Goal: Communication & Community: Share content

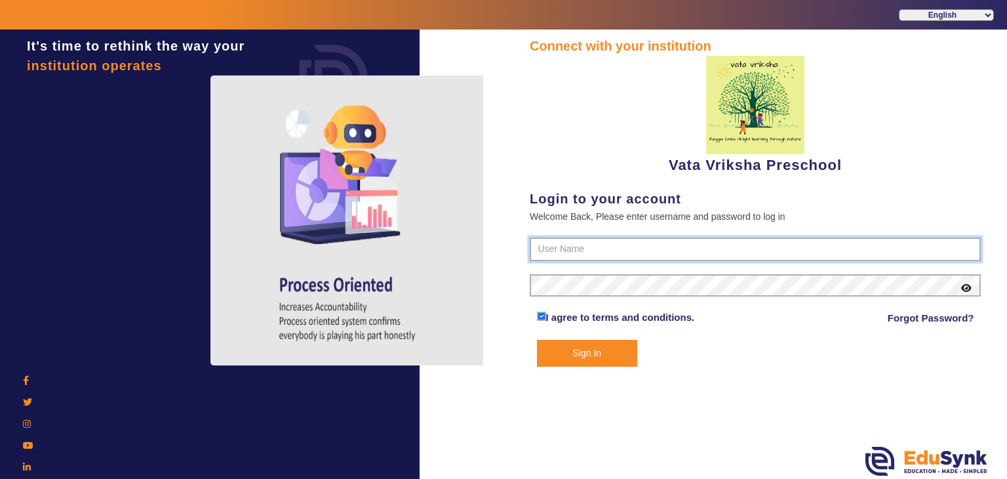
type input "9074270829"
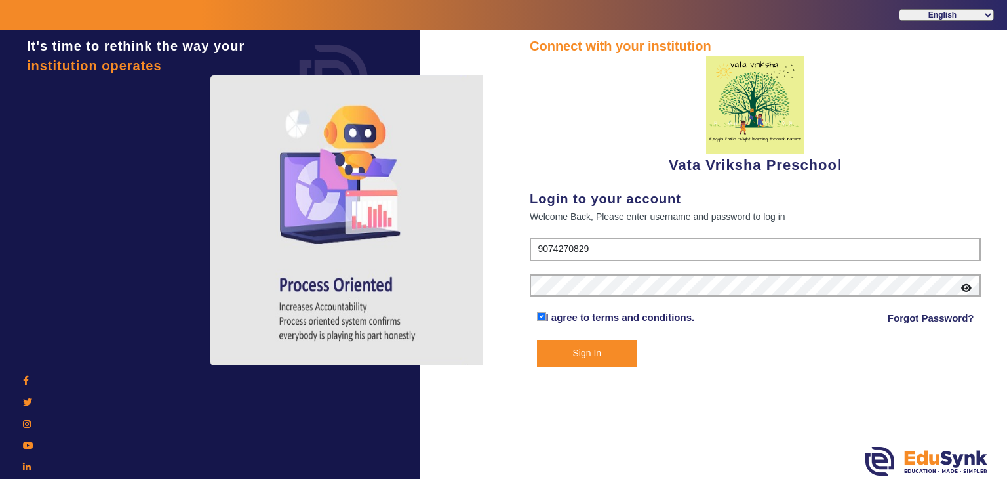
click at [598, 352] on button "Sign In" at bounding box center [587, 353] width 101 height 27
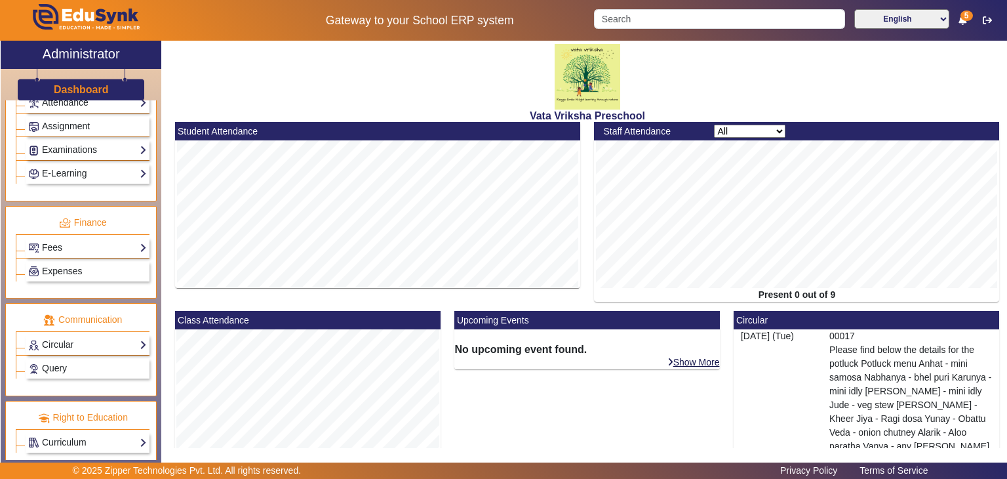
scroll to position [588, 0]
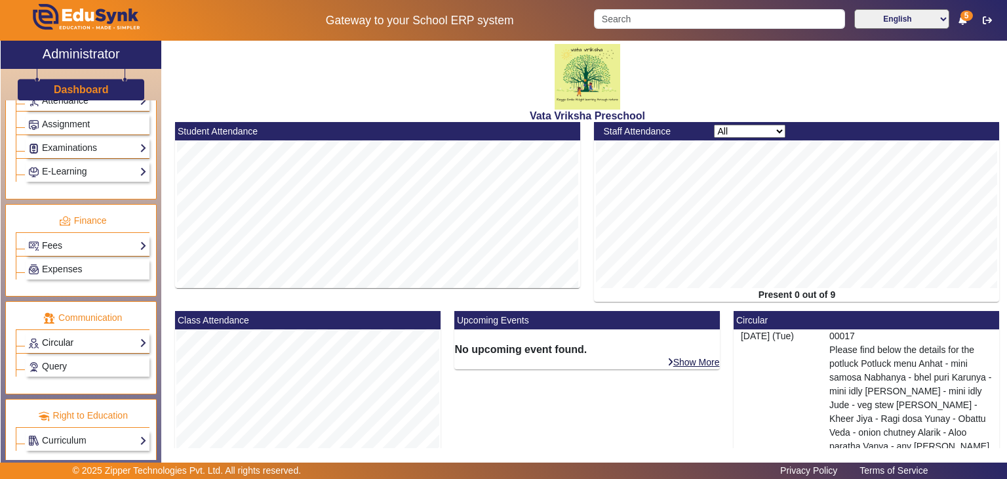
click at [62, 335] on link "Circular" at bounding box center [87, 342] width 119 height 15
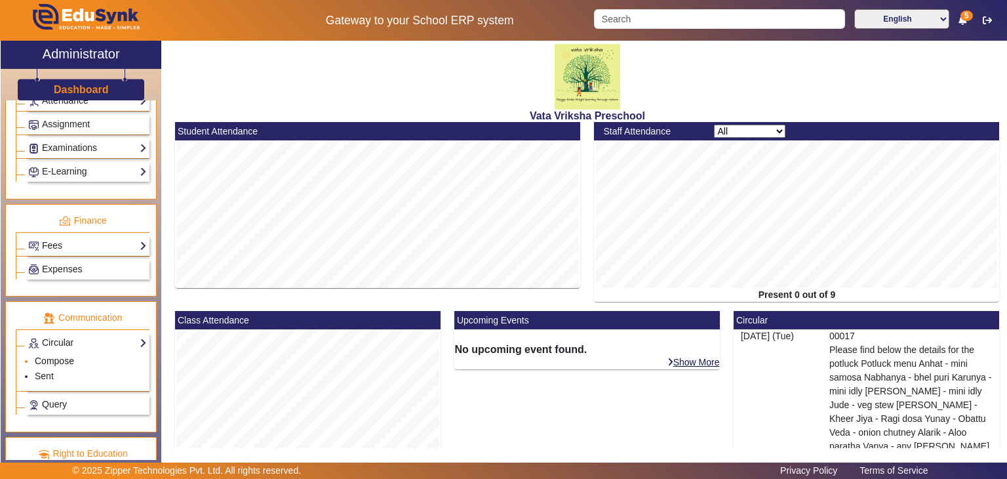
click at [58, 355] on link "Compose" at bounding box center [54, 360] width 39 height 10
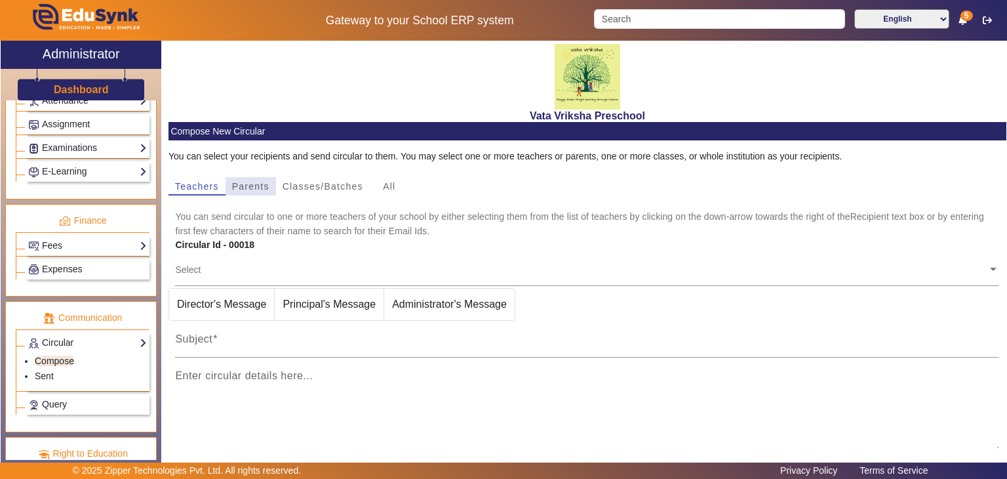
click at [254, 185] on span "Parents" at bounding box center [250, 186] width 37 height 9
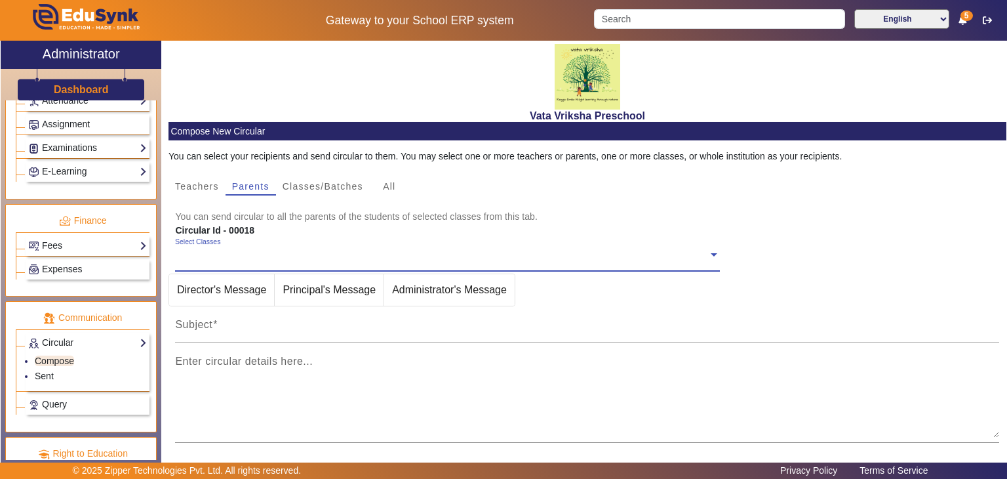
click at [710, 252] on span at bounding box center [714, 254] width 12 height 14
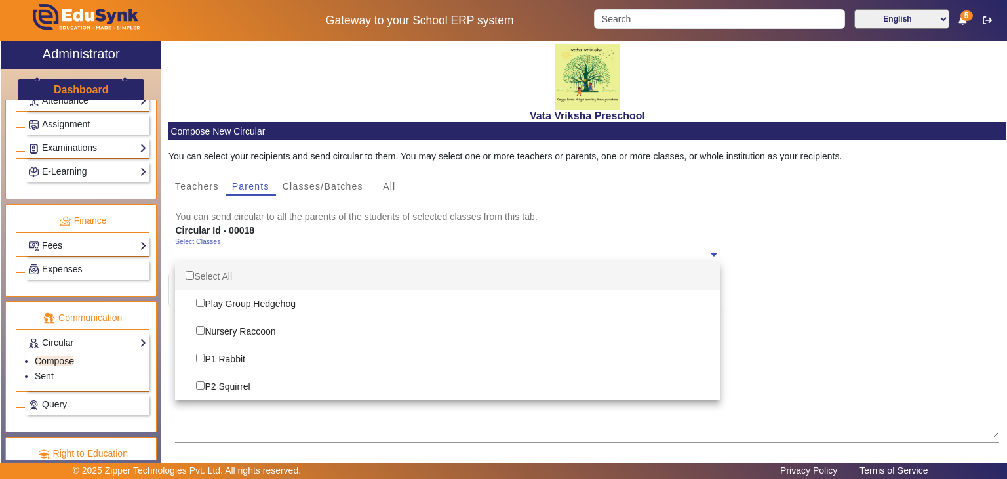
click at [210, 271] on div "Select All" at bounding box center [447, 276] width 545 height 28
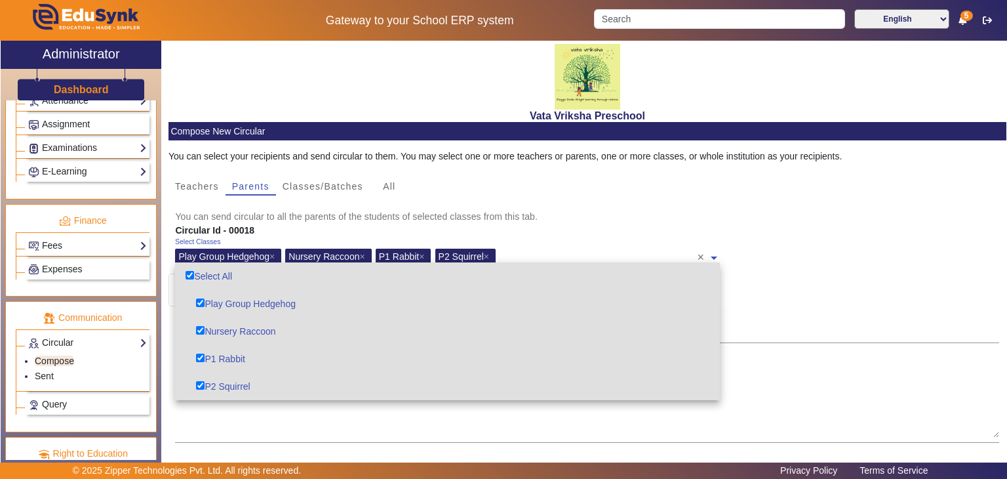
checkbox input "true"
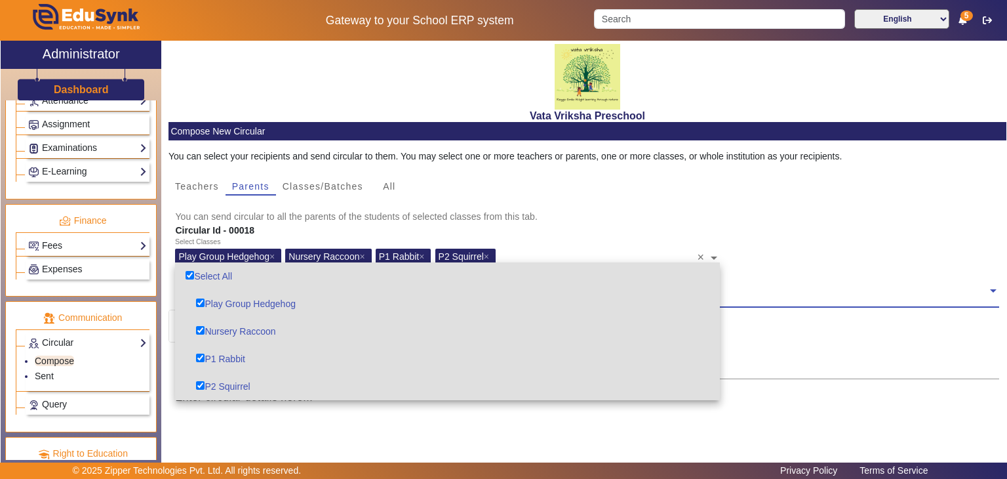
scroll to position [149, 0]
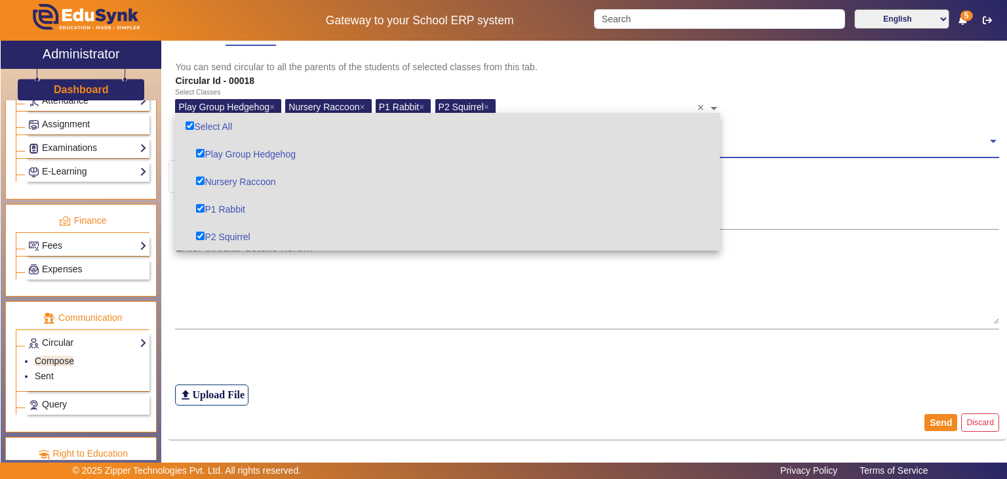
click at [987, 140] on span at bounding box center [993, 140] width 12 height 14
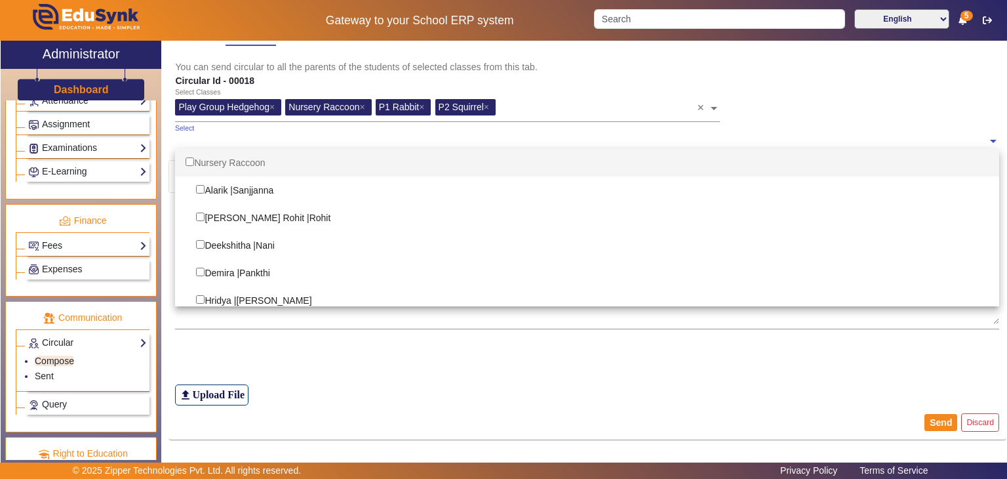
click at [199, 161] on div "Nursery Raccoon" at bounding box center [587, 163] width 824 height 28
checkbox input "true"
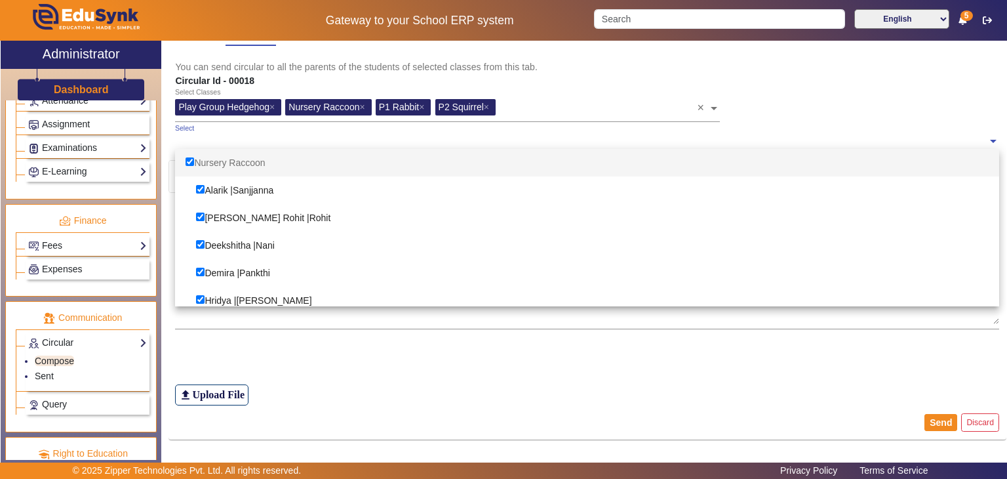
checkbox input "true"
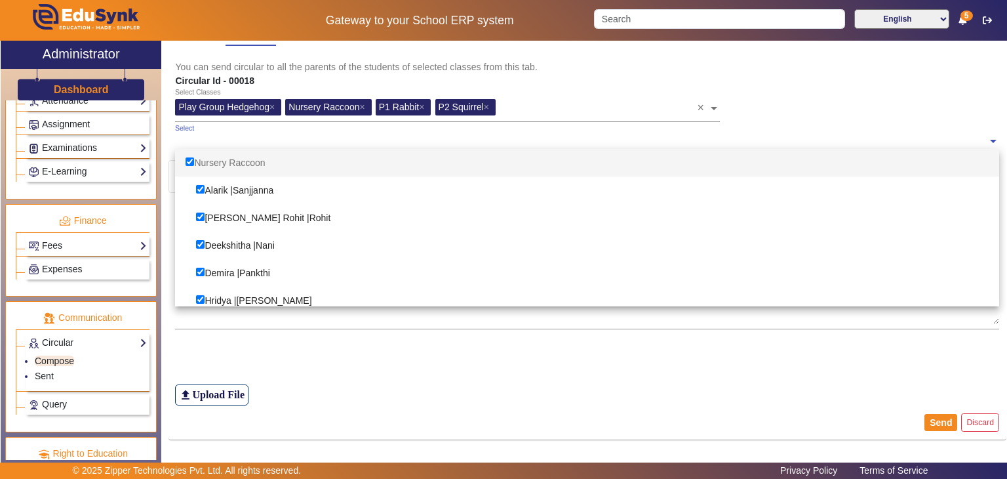
checkbox input "true"
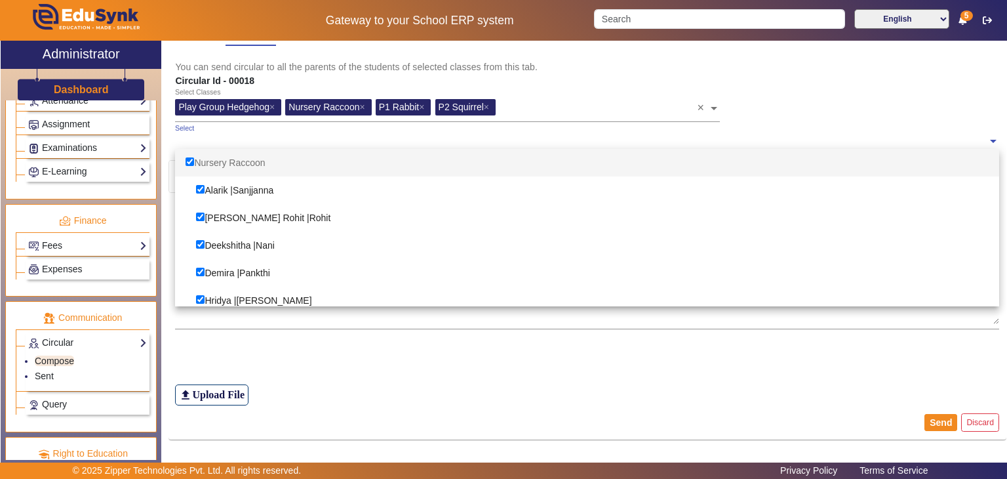
checkbox input "true"
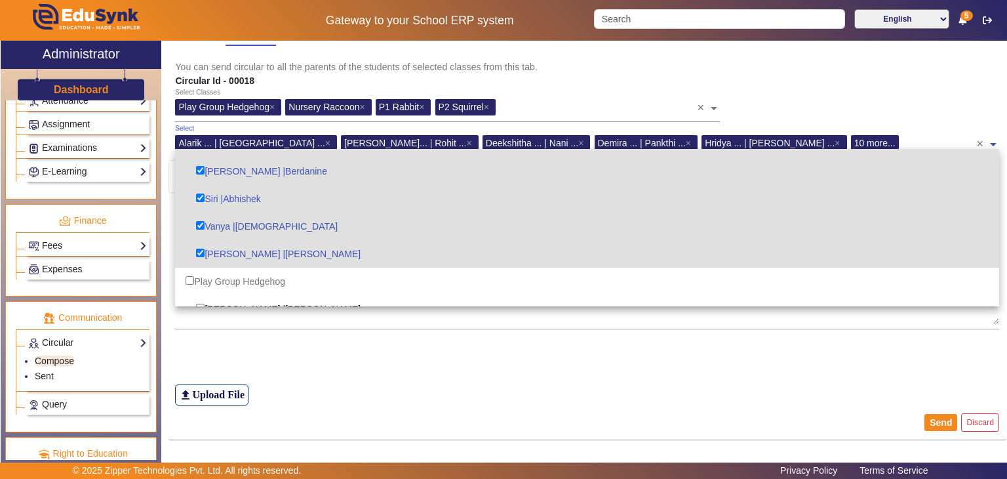
scroll to position [393, 0]
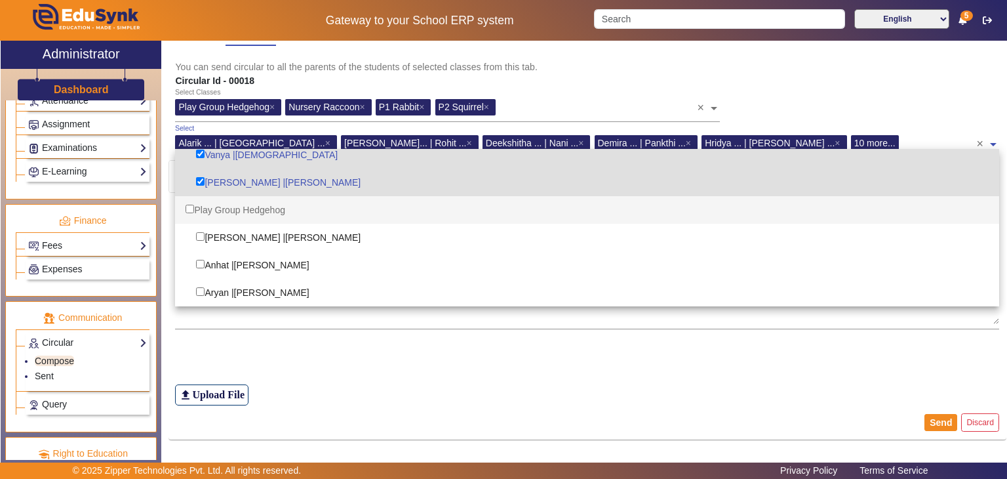
click at [241, 210] on div "Play Group Hedgehog" at bounding box center [587, 210] width 824 height 28
checkbox input "true"
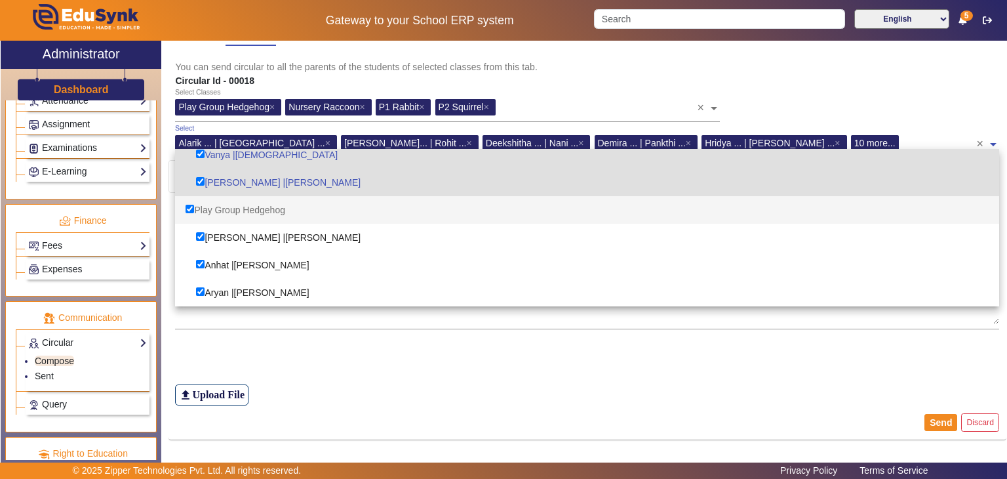
checkbox input "true"
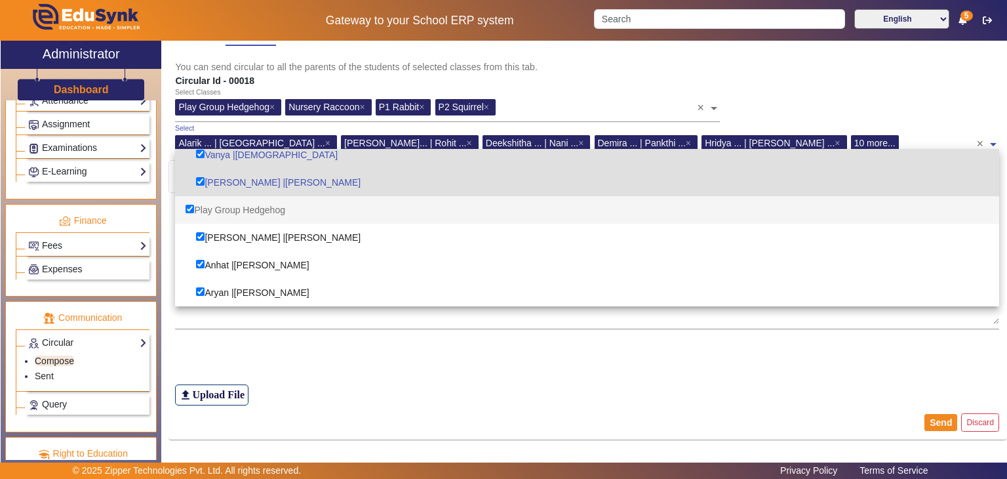
checkbox input "true"
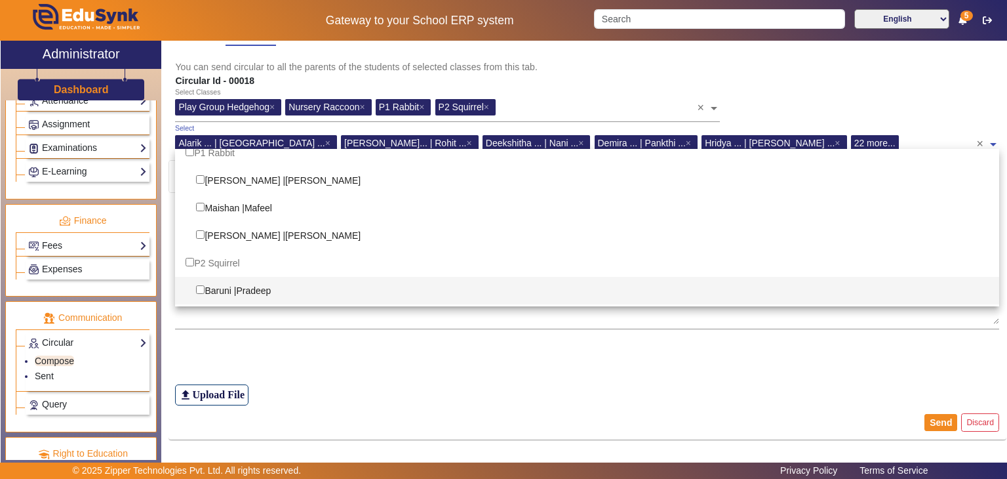
scroll to position [787, 0]
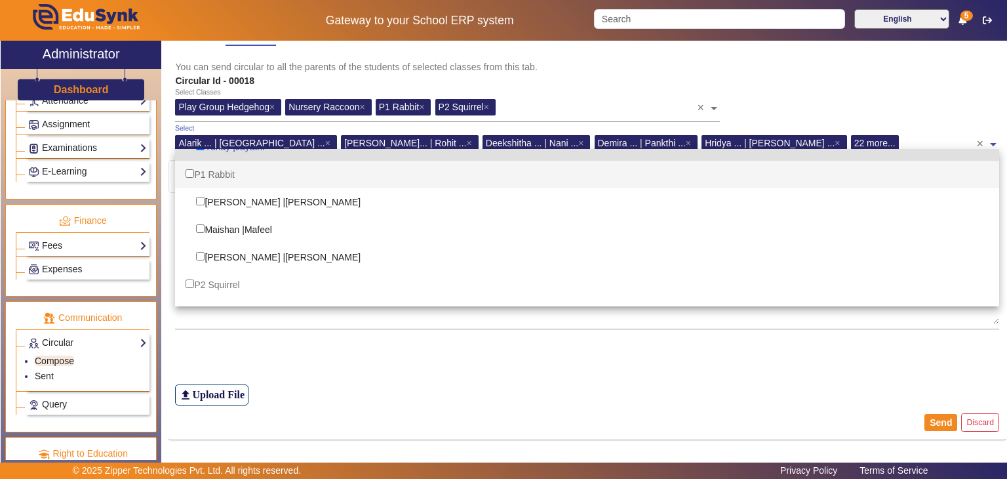
click at [213, 172] on div "P1 Rabbit" at bounding box center [587, 175] width 824 height 28
checkbox input "true"
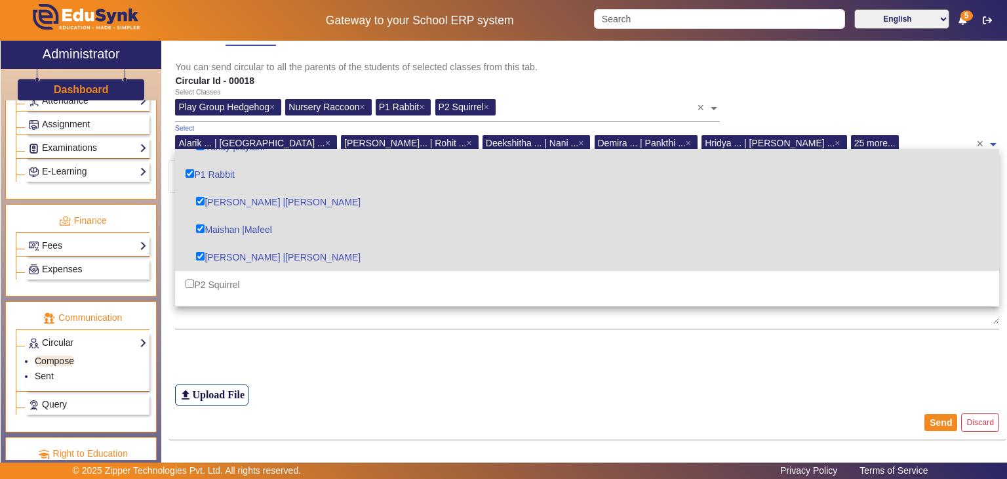
scroll to position [852, 0]
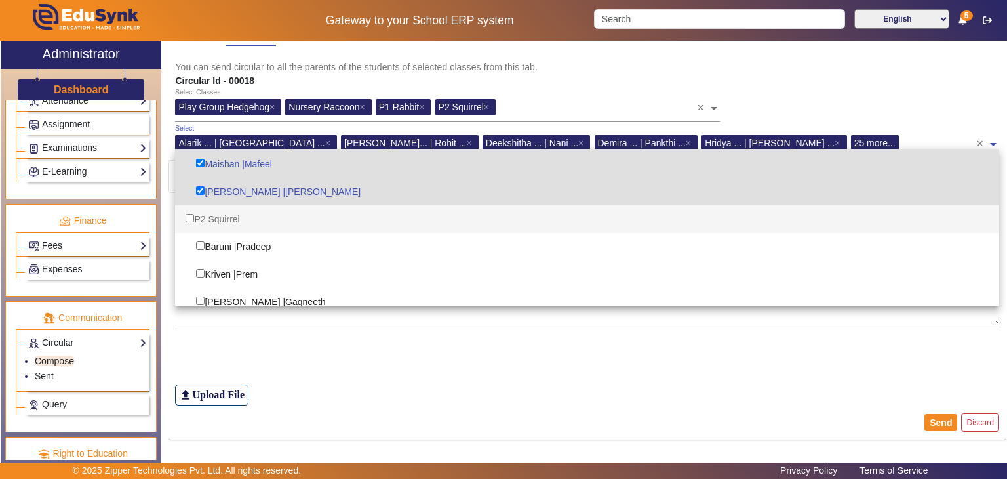
click at [220, 218] on div "P2 Squirrel" at bounding box center [587, 219] width 824 height 28
checkbox input "true"
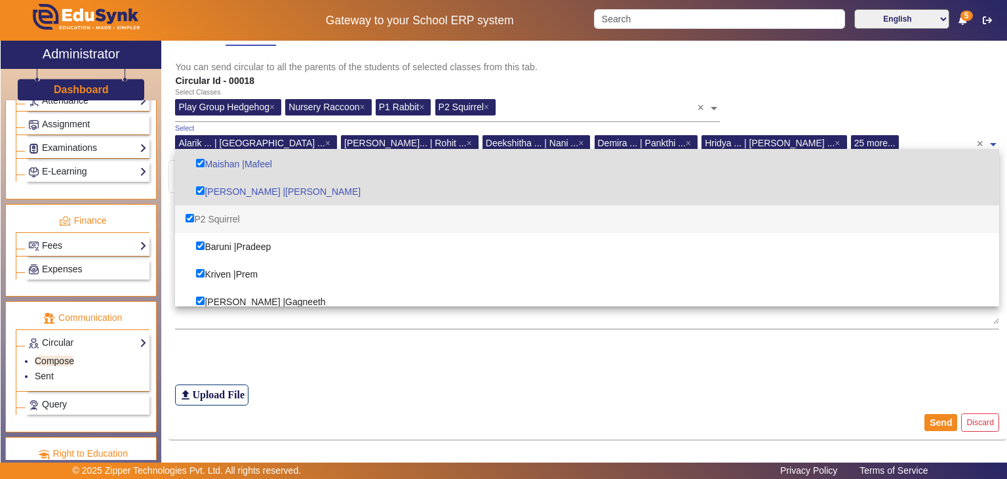
checkbox input "true"
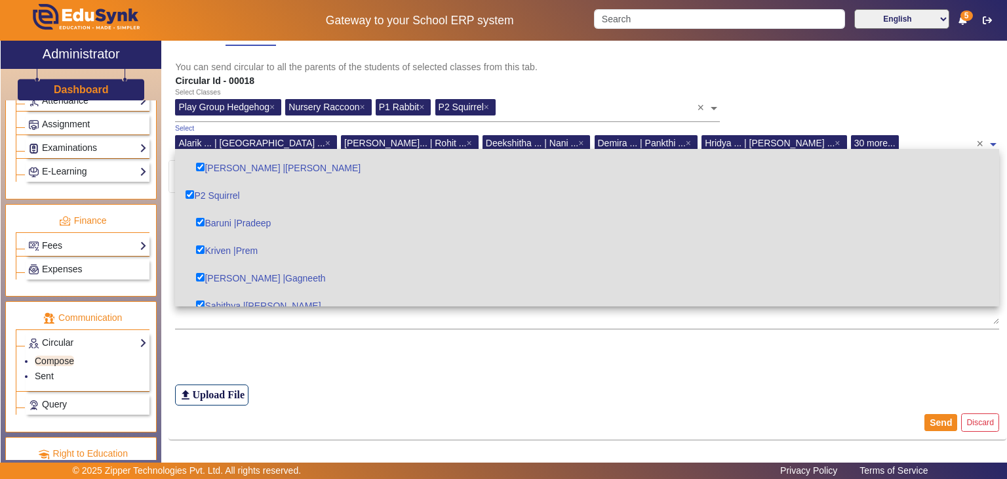
scroll to position [917, 0]
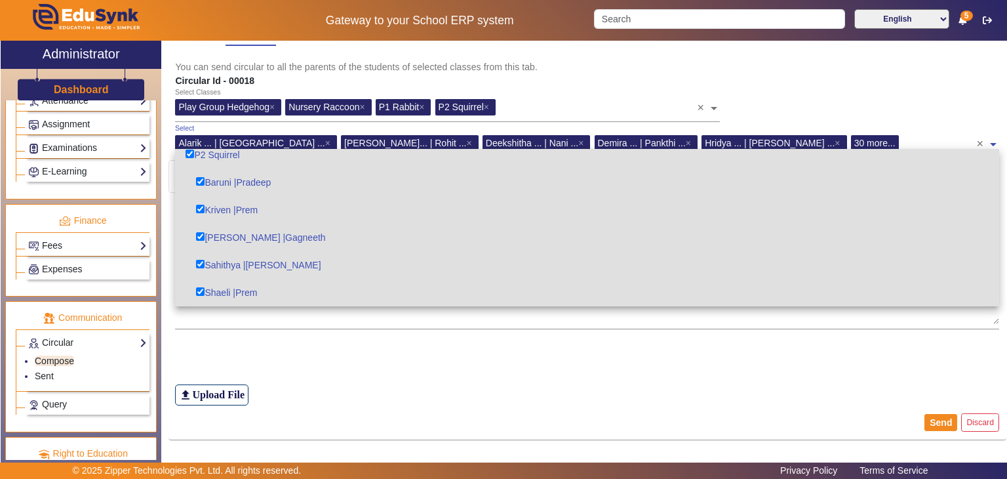
click at [877, 79] on div "Circular Id - 00018" at bounding box center [588, 81] width 838 height 14
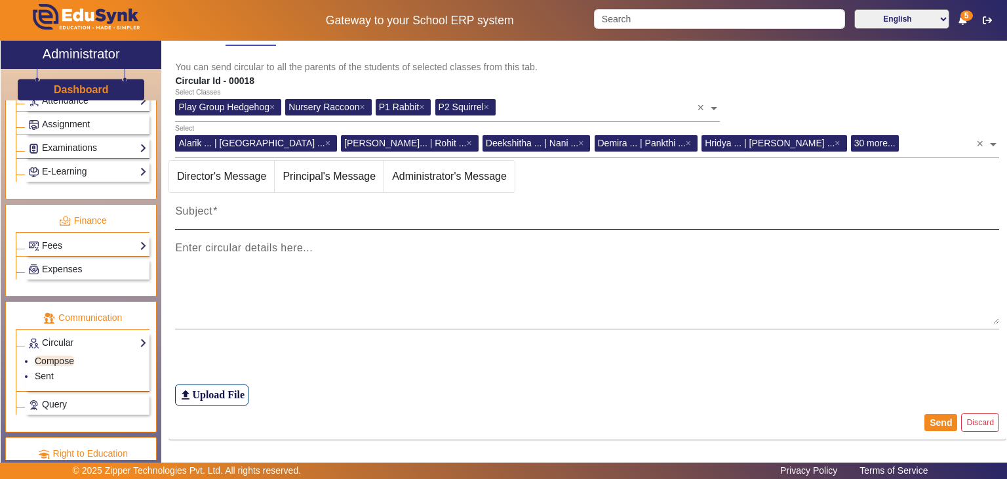
click at [194, 210] on mat-label "Subject" at bounding box center [193, 210] width 37 height 11
click at [194, 210] on input "Subject" at bounding box center [587, 216] width 824 height 16
paste input "PTM time slots - term 1 9:00 - [PERSON_NAME] - Shaeli 9:15 - [PERSON_NAME] - Kr…"
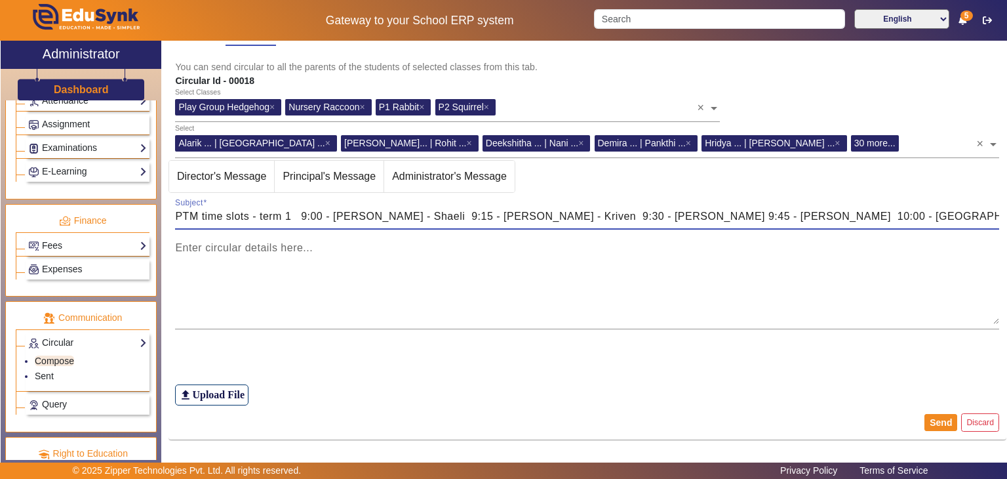
scroll to position [0, 2177]
click at [872, 215] on input "PTM time slots - term 1 9:00 - [PERSON_NAME] - Shaeli 9:15 - [PERSON_NAME] - Kr…" at bounding box center [587, 216] width 824 height 16
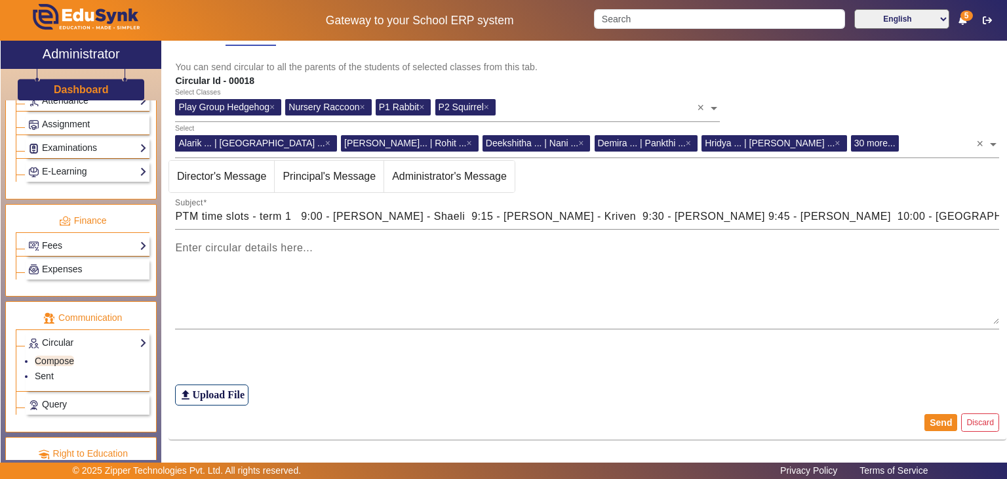
click at [970, 186] on mat-card-content "You can select your recipients and send circular to them. You may select one or…" at bounding box center [588, 198] width 838 height 414
click at [991, 205] on div "Subject PTM time slots - term 1 9:00 - [PERSON_NAME] - Shaeli 9:15 - [PERSON_NA…" at bounding box center [587, 211] width 824 height 37
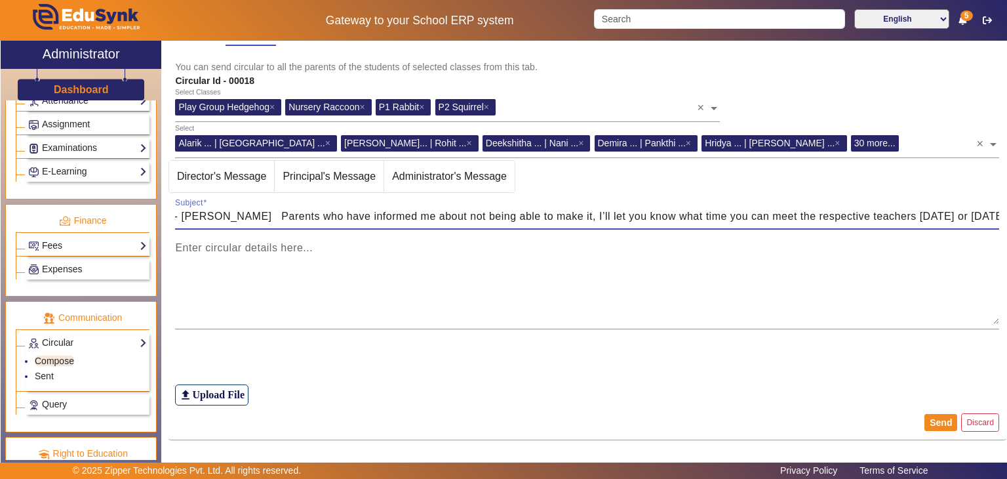
scroll to position [0, 2034]
type input "PTM time slots - term 1 9:00 - [PERSON_NAME] - Shaeli 9:15 - [PERSON_NAME] - Kr…"
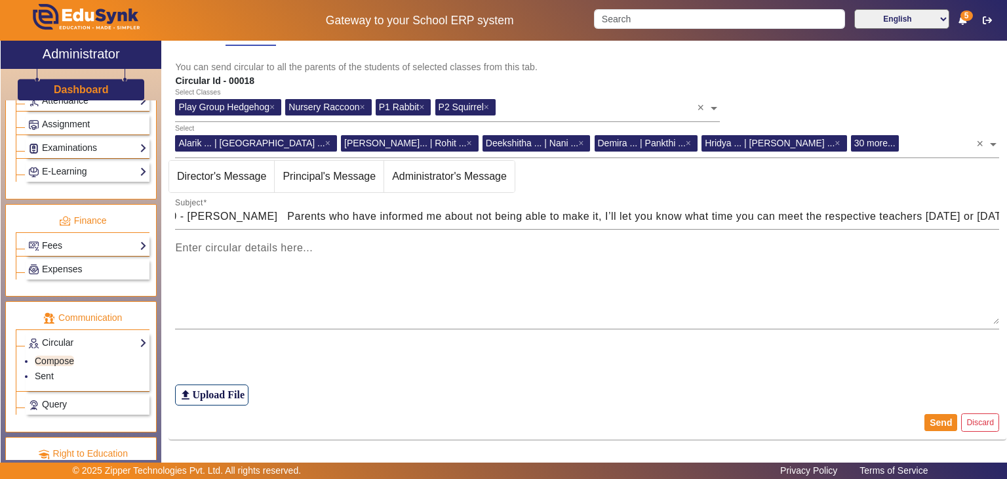
click at [971, 189] on mat-card-content "You can select your recipients and send circular to them. You may select one or…" at bounding box center [588, 198] width 838 height 414
click at [980, 190] on mat-card-content "You can select your recipients and send circular to them. You may select one or…" at bounding box center [588, 198] width 838 height 414
click at [981, 189] on mat-card-content "You can select your recipients and send circular to them. You may select one or…" at bounding box center [588, 198] width 838 height 414
click at [932, 418] on button "Send" at bounding box center [940, 422] width 33 height 17
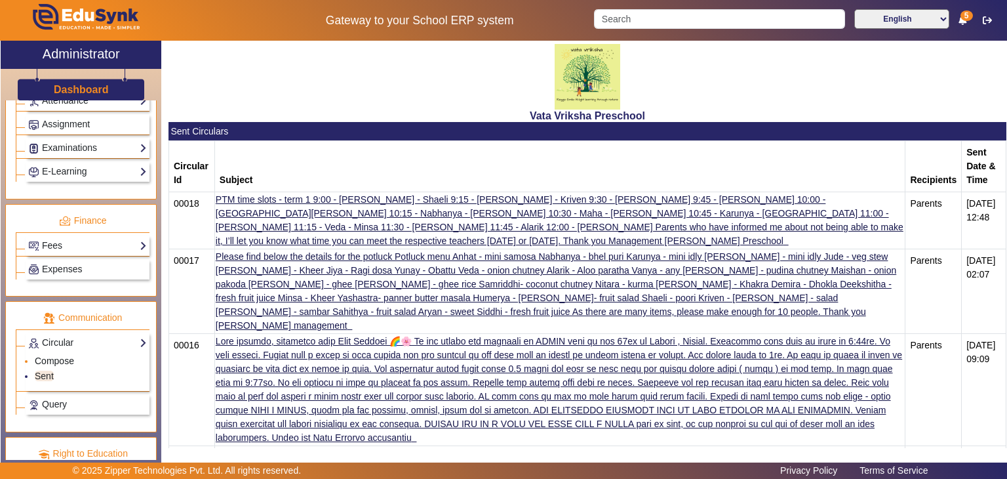
scroll to position [626, 0]
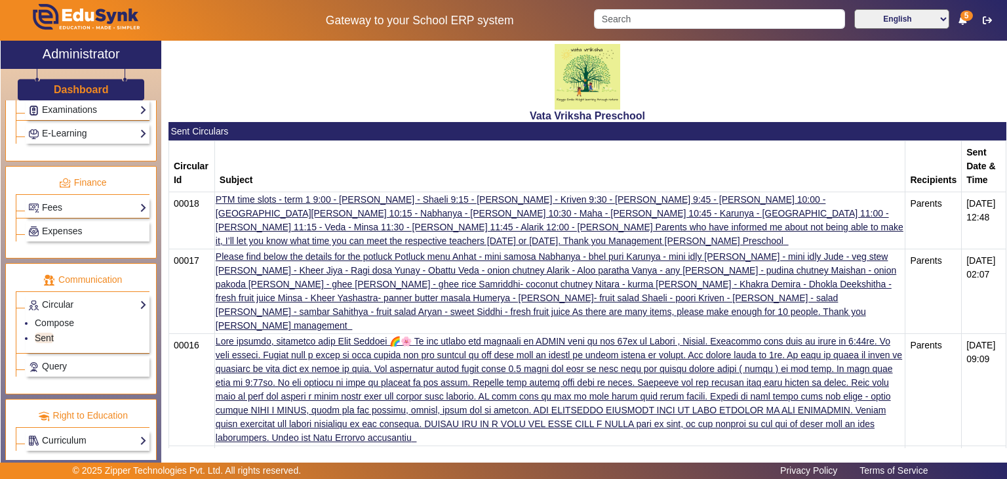
click at [69, 433] on link "Curriculum" at bounding box center [87, 440] width 119 height 15
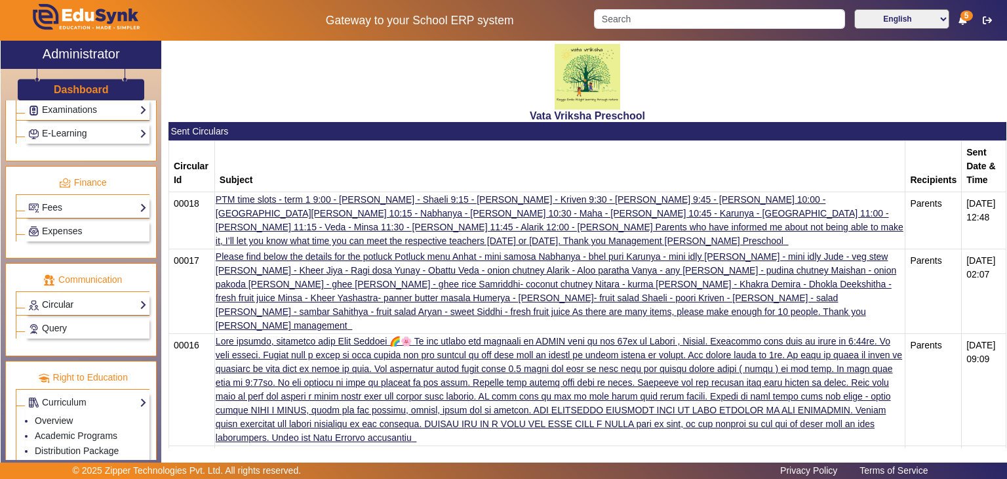
click at [71, 297] on link "Circular" at bounding box center [87, 304] width 119 height 15
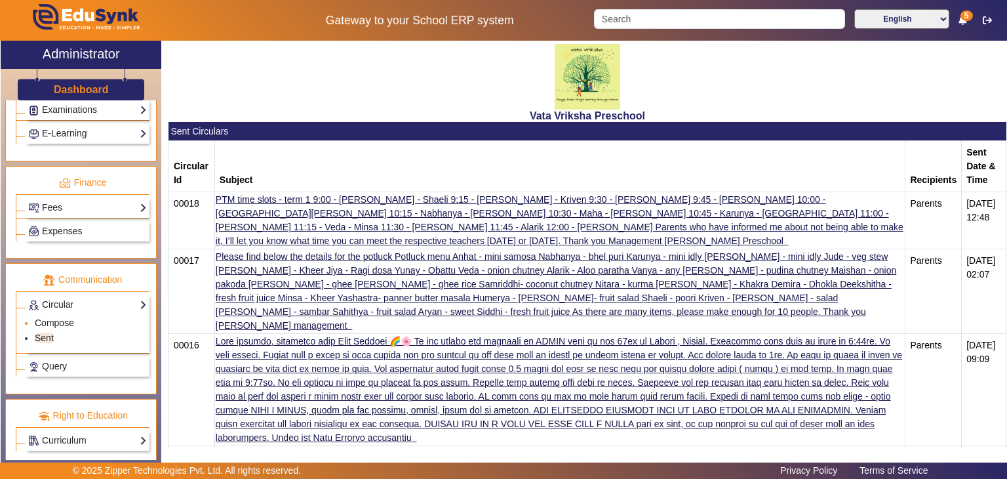
click at [50, 317] on link "Compose" at bounding box center [54, 322] width 39 height 10
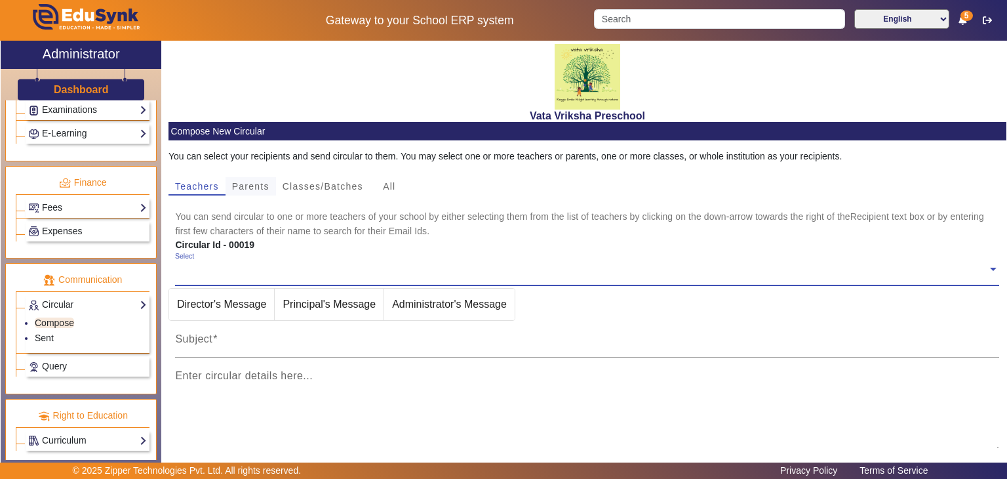
click at [248, 182] on span "Parents" at bounding box center [250, 186] width 37 height 9
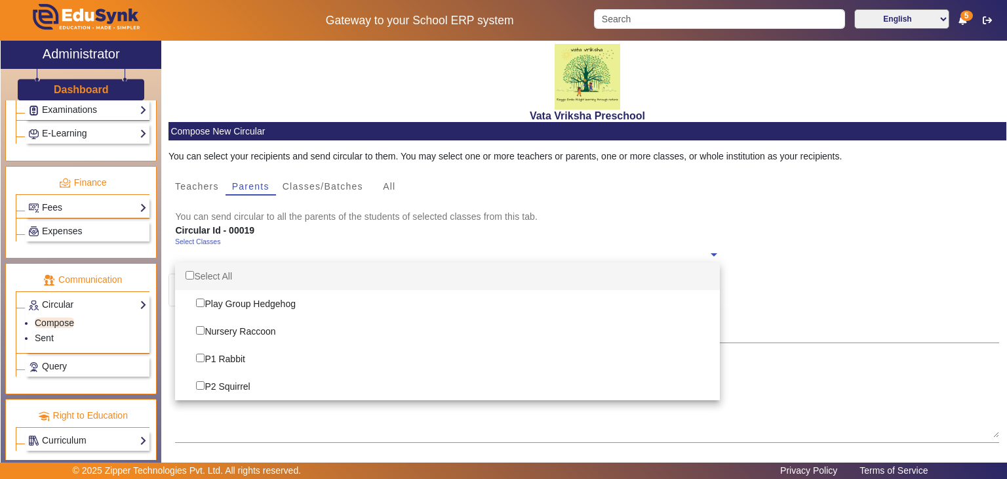
click at [708, 252] on span at bounding box center [714, 254] width 12 height 14
click at [199, 270] on div "Select All" at bounding box center [447, 276] width 545 height 28
checkbox input "true"
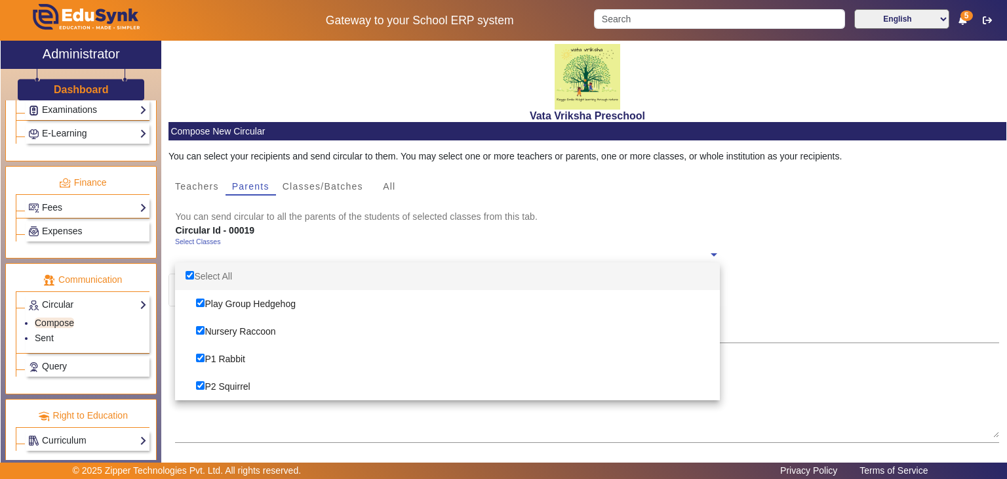
checkbox input "true"
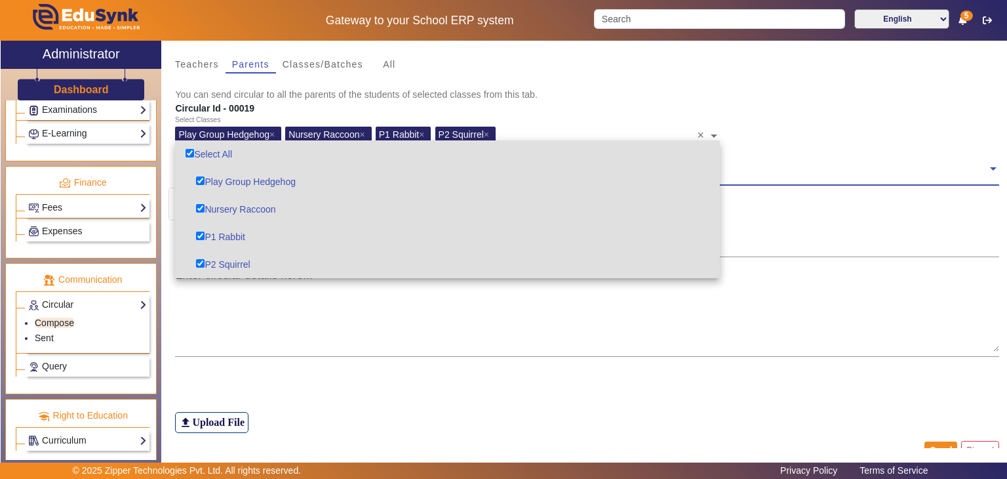
scroll to position [149, 0]
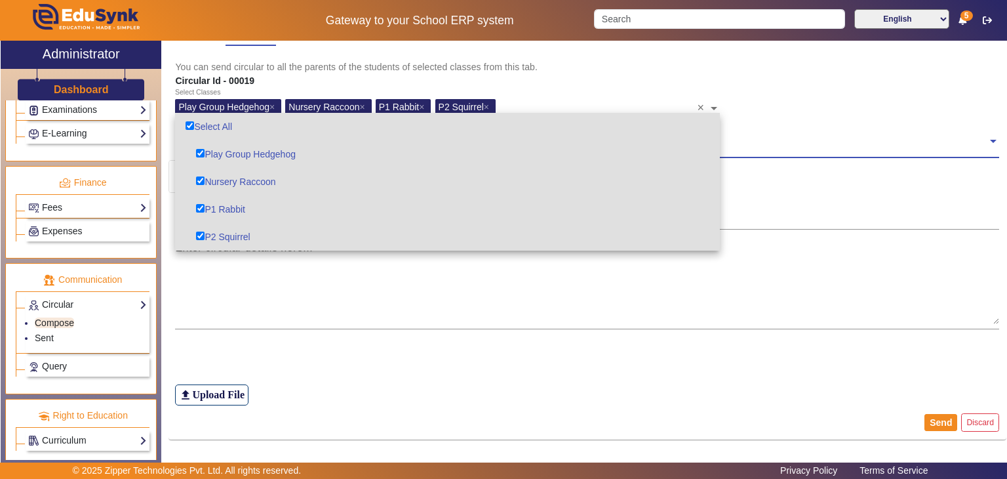
click at [987, 138] on span at bounding box center [993, 140] width 12 height 14
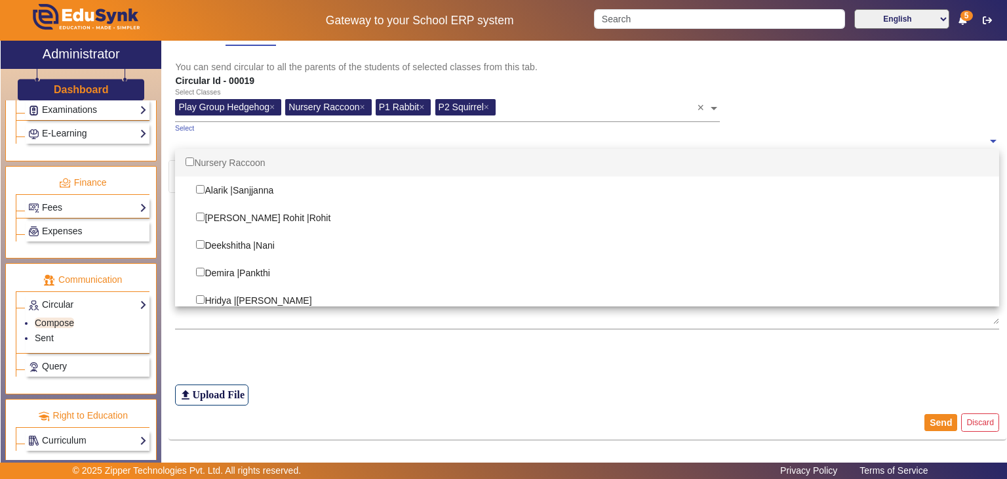
click at [244, 161] on div "Nursery Raccoon" at bounding box center [587, 163] width 824 height 28
checkbox input "true"
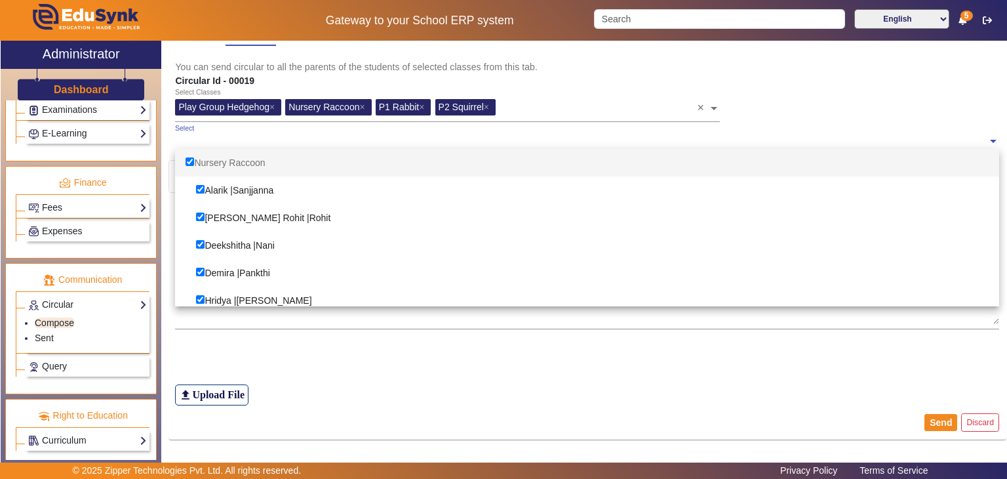
checkbox input "true"
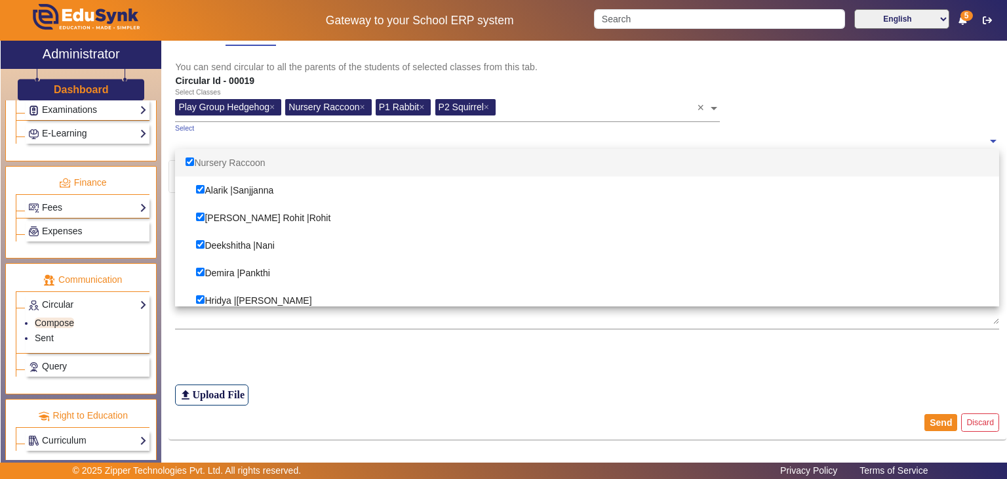
checkbox input "true"
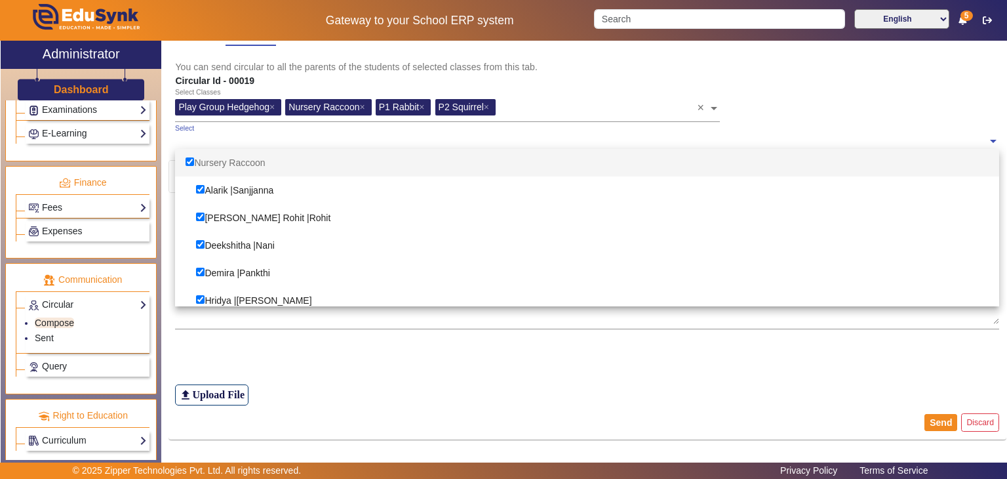
checkbox input "true"
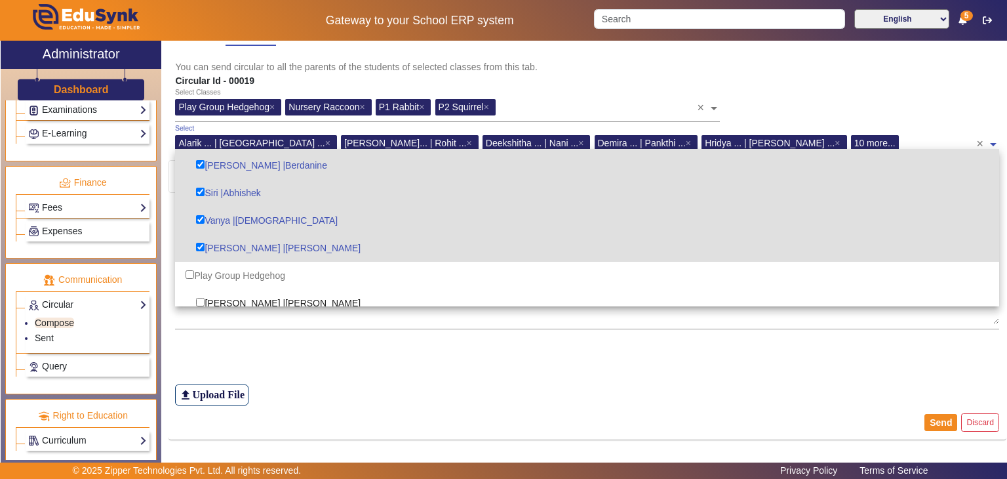
scroll to position [393, 0]
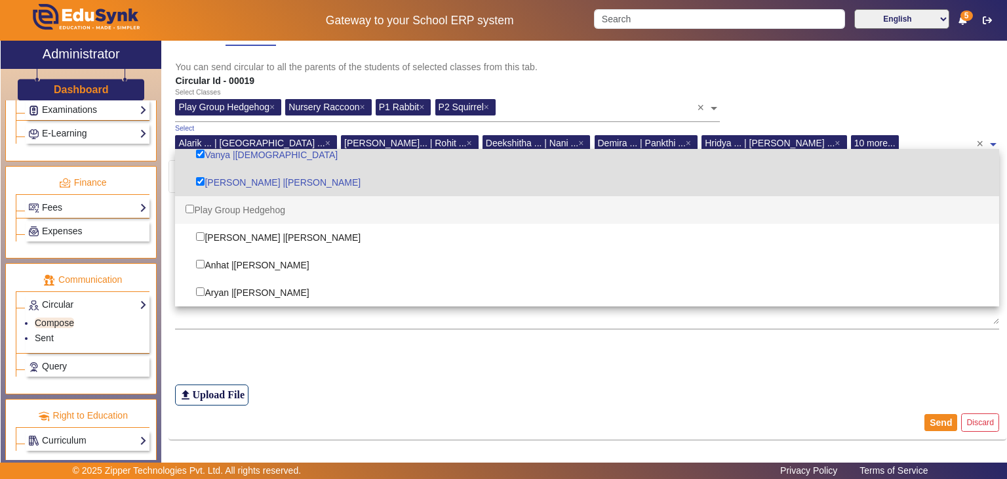
click at [245, 207] on div "Play Group Hedgehog" at bounding box center [587, 210] width 824 height 28
checkbox input "true"
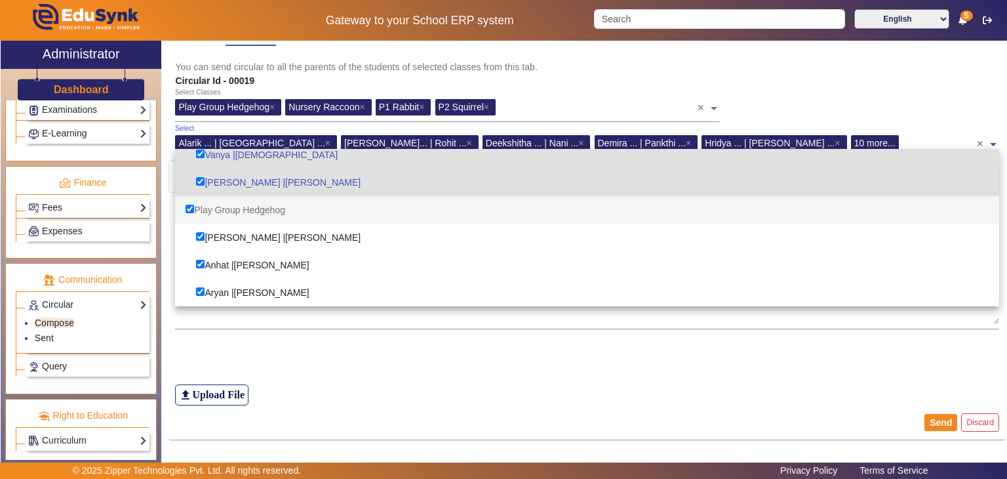
checkbox input "true"
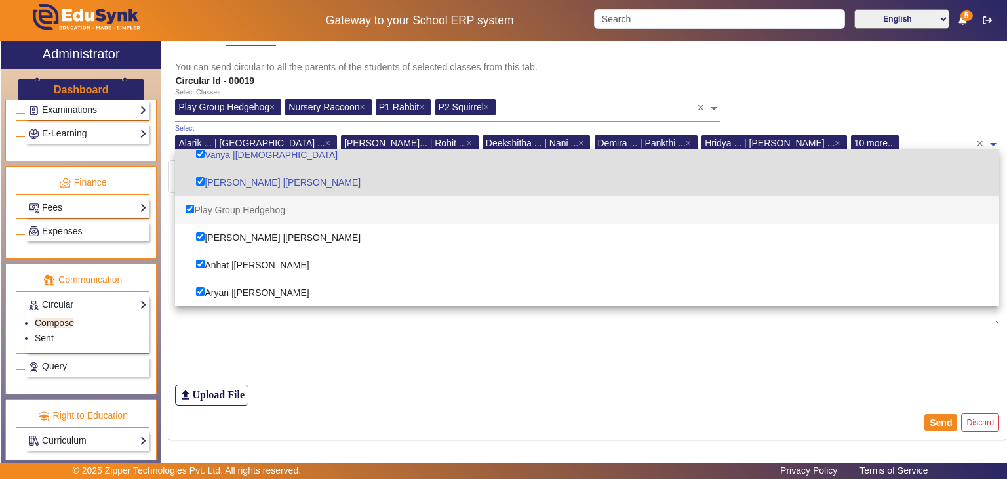
checkbox input "true"
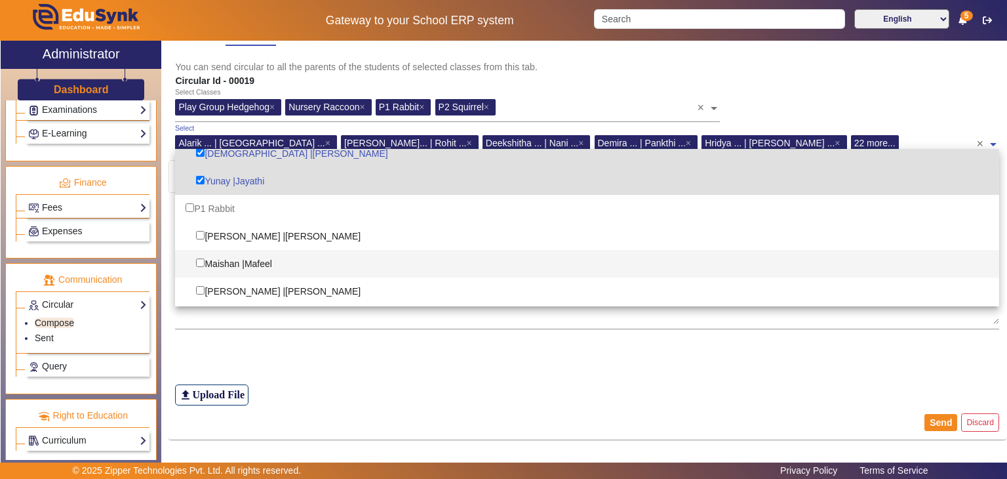
scroll to position [721, 0]
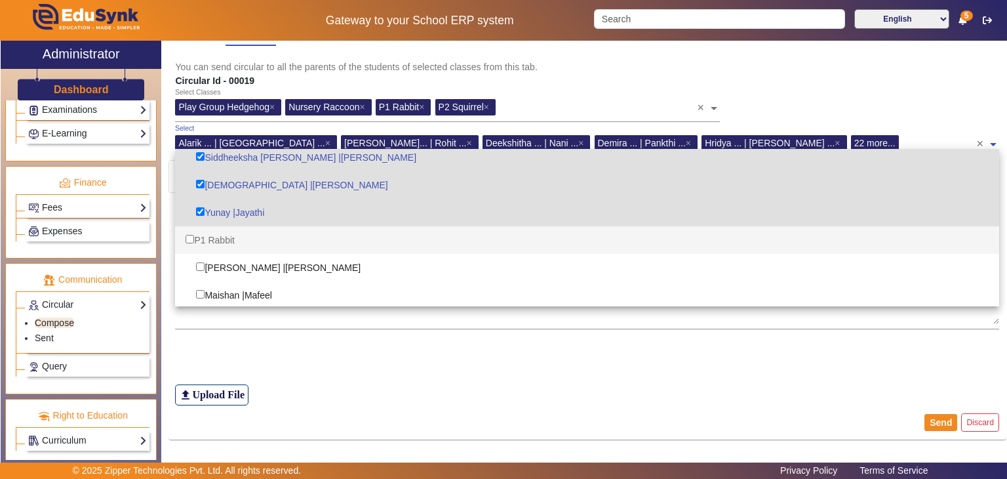
click at [214, 240] on div "P1 Rabbit" at bounding box center [587, 240] width 824 height 28
checkbox input "true"
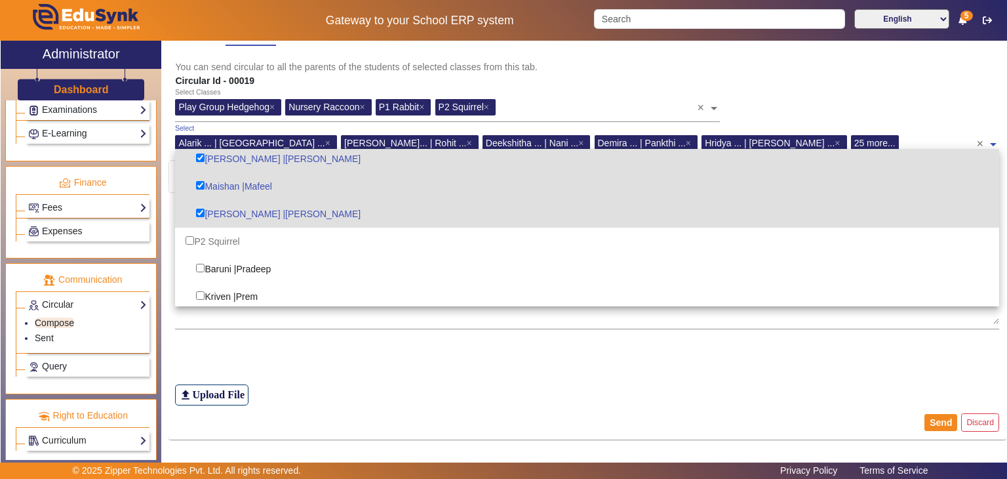
scroll to position [852, 0]
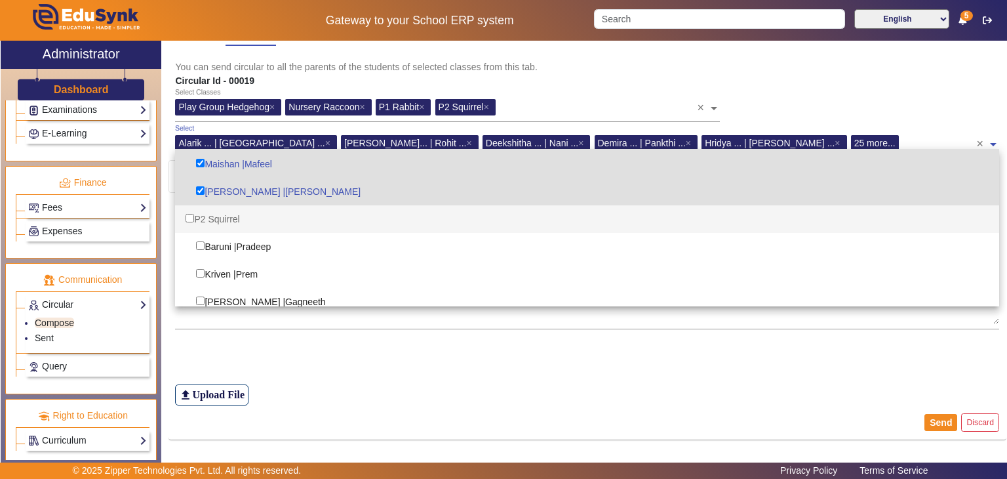
click at [228, 219] on div "P2 Squirrel" at bounding box center [587, 219] width 824 height 28
checkbox input "true"
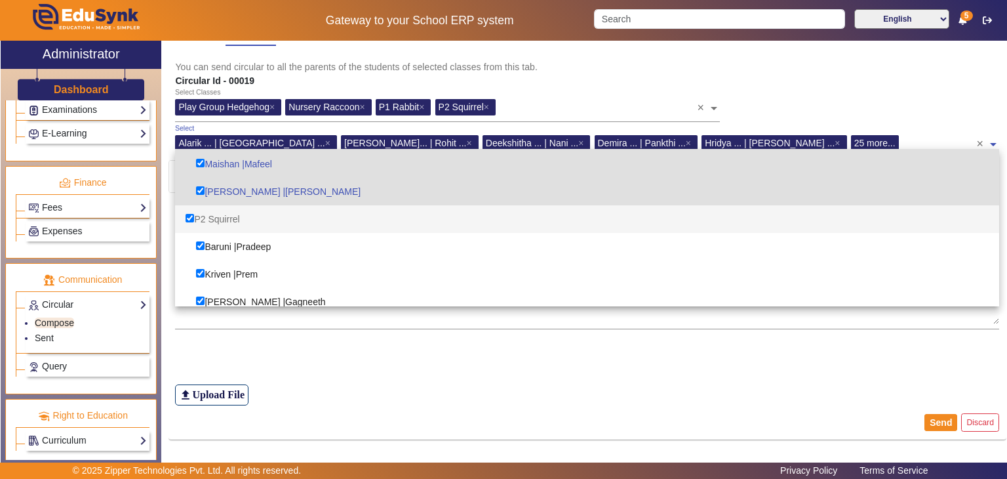
checkbox input "true"
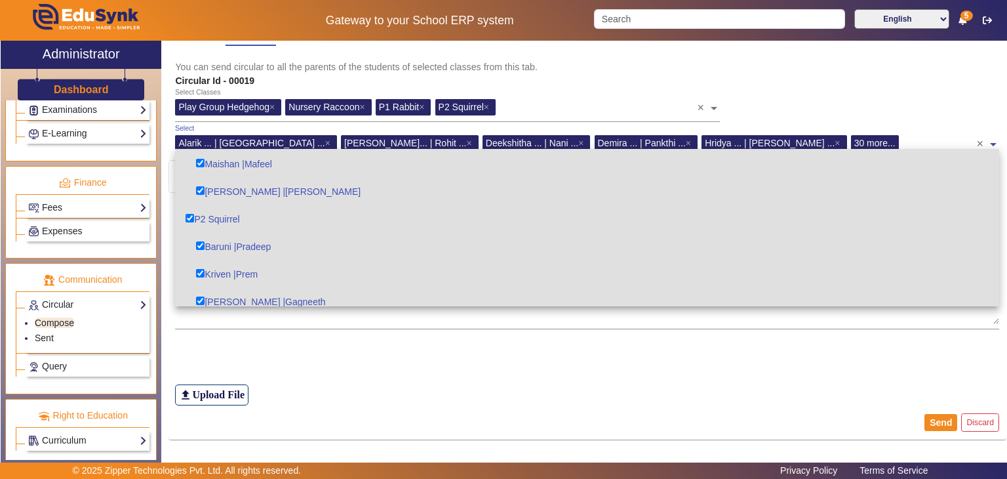
scroll to position [917, 0]
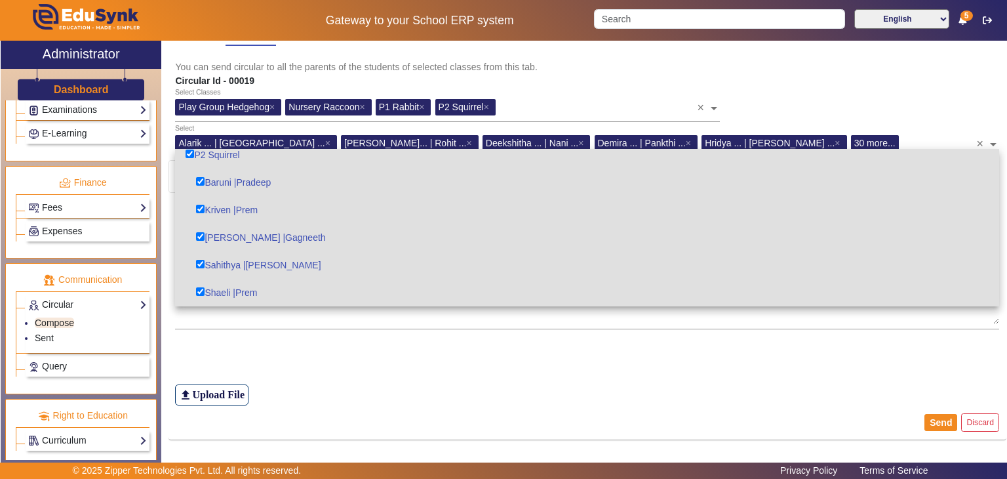
click at [928, 113] on div "Select Classes Play Group Hedgehog × Nursery Raccoon × P1 Rabbit × P2 Squirrel …" at bounding box center [588, 106] width 838 height 36
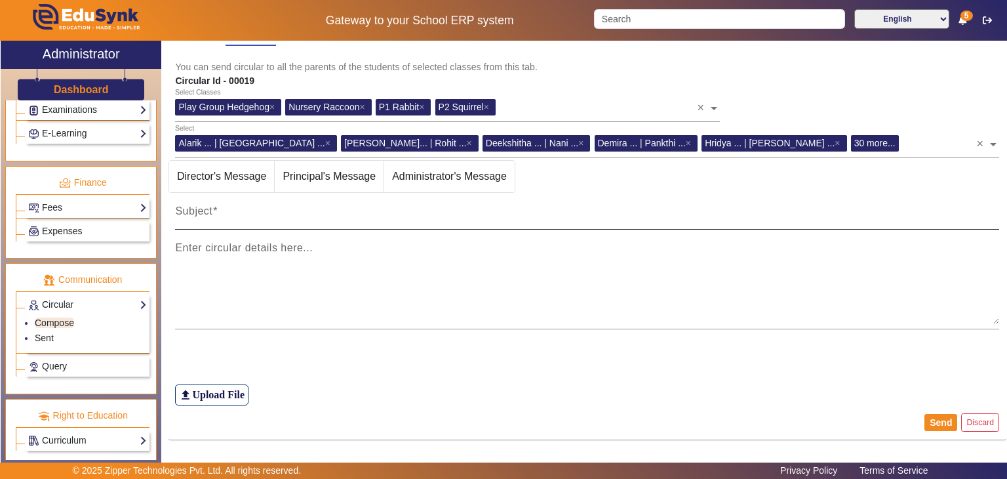
click at [192, 210] on mat-label "Subject" at bounding box center [193, 210] width 37 height 11
click at [192, 210] on input "Subject" at bounding box center [587, 216] width 824 height 16
paste input "Potluck menu Anhat - mini samosa Nabhanya - bhel puri Karunya - mini idly [PERS…"
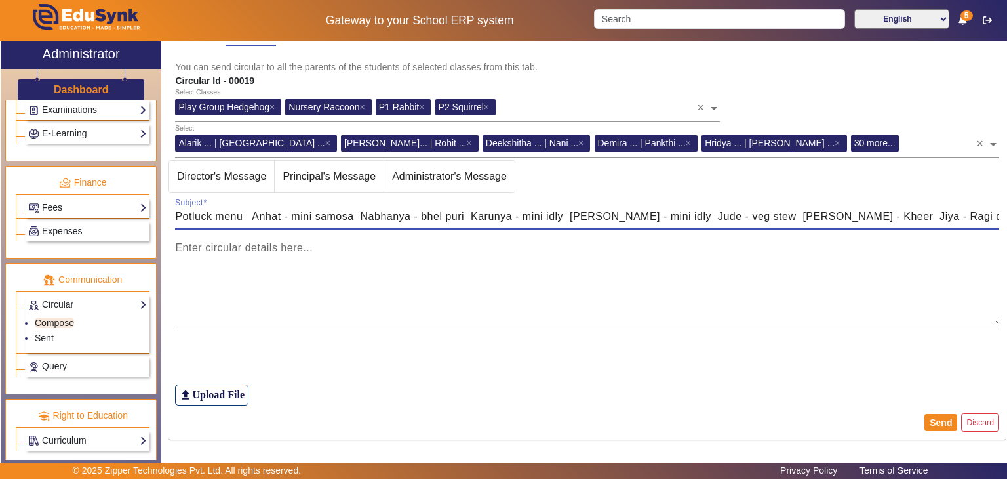
scroll to position [0, 2383]
type input "Potluck menu Anhat - mini samosa Nabhanya - bhel puri Karunya - mini idly [PERS…"
click at [934, 422] on button "Send" at bounding box center [940, 422] width 33 height 17
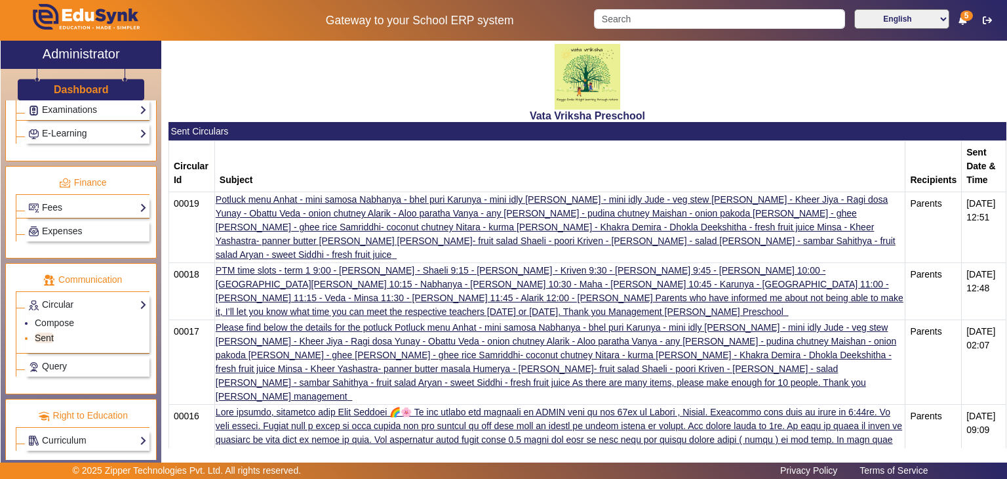
click at [50, 332] on link "Sent" at bounding box center [44, 337] width 19 height 10
click at [45, 332] on link "Sent" at bounding box center [44, 337] width 19 height 10
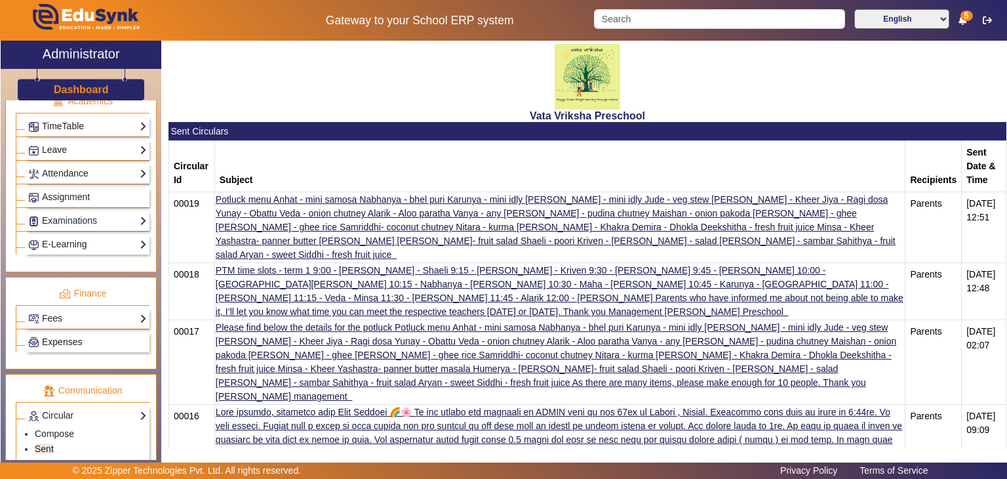
scroll to position [496, 0]
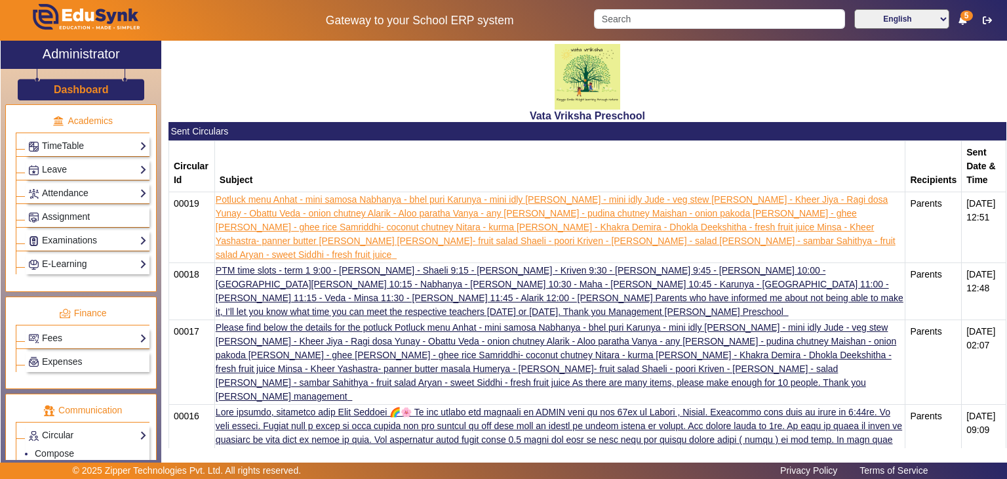
click at [454, 203] on link "Potluck menu Anhat - mini samosa Nabhanya - bhel puri Karunya - mini idly [PERS…" at bounding box center [556, 227] width 680 height 66
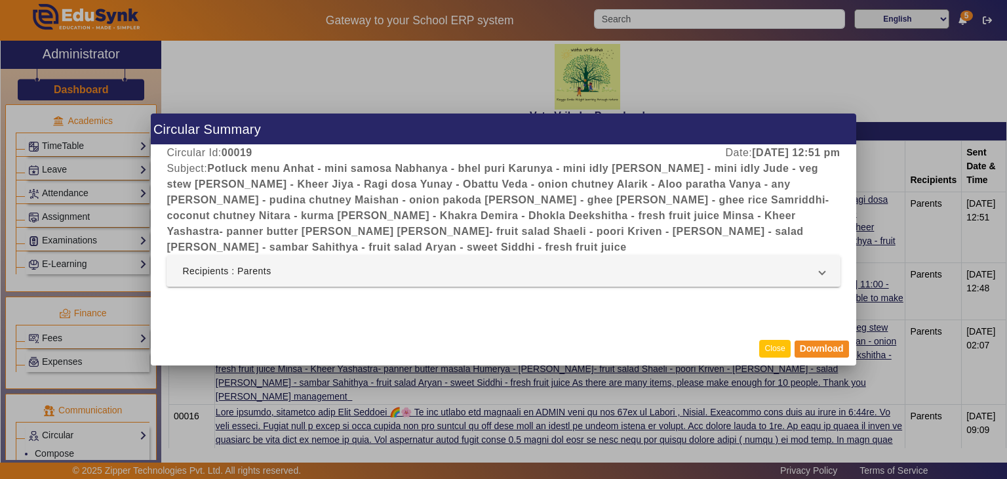
click at [778, 347] on button "Close" at bounding box center [774, 349] width 31 height 18
